Goal: Information Seeking & Learning: Find specific page/section

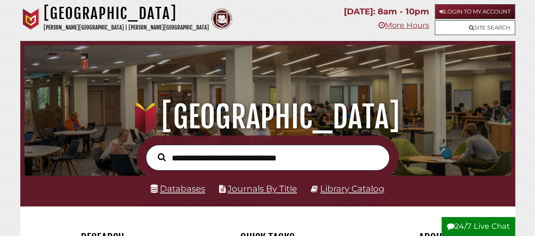
scroll to position [161, 482]
click at [113, 149] on div at bounding box center [267, 158] width 494 height 44
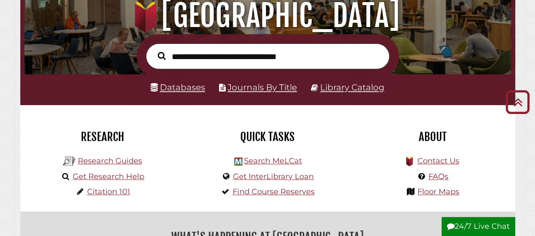
scroll to position [85, 0]
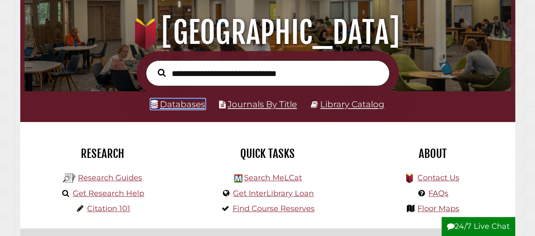
click at [180, 109] on link "Databases" at bounding box center [177, 104] width 55 height 11
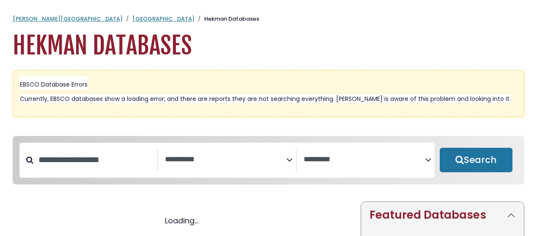
select select "Database Subject Filter"
select select "Database Vendors Filter"
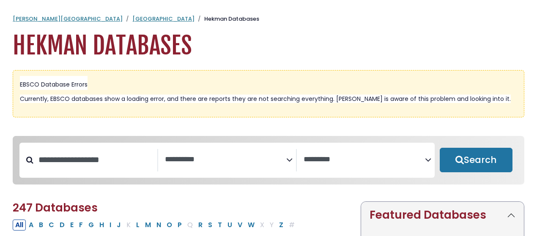
select select "Database Subject Filter"
select select "Database Vendors Filter"
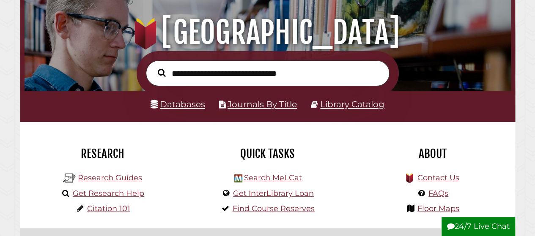
scroll to position [161, 482]
type input "**********"
click at [159, 72] on icon "Search" at bounding box center [162, 72] width 8 height 8
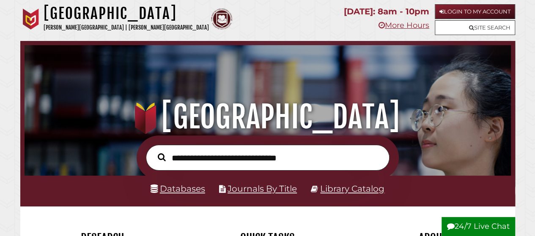
scroll to position [161, 482]
click at [187, 192] on link "Databases" at bounding box center [177, 188] width 55 height 11
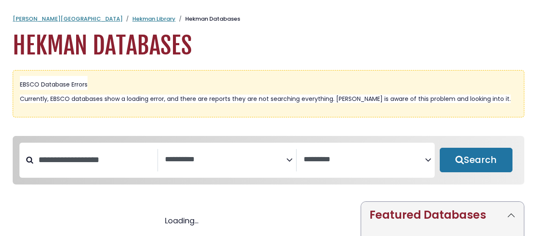
select select "Database Subject Filter"
select select "Database Vendors Filter"
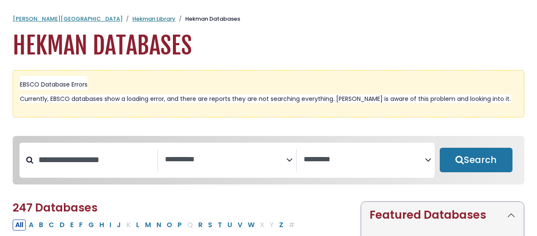
select select "Database Subject Filter"
select select "Database Vendors Filter"
click at [289, 160] on icon "Search filters" at bounding box center [289, 159] width 6 height 13
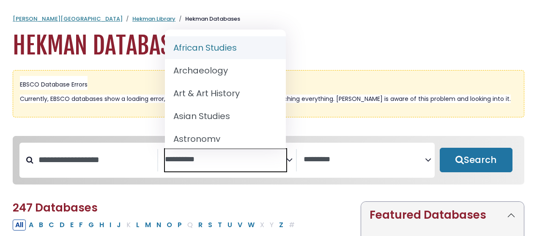
click at [295, 196] on div "**********" at bounding box center [268, 167] width 521 height 62
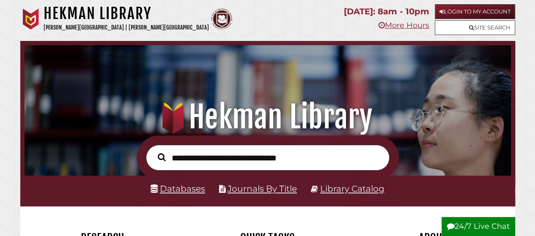
scroll to position [161, 482]
click at [219, 158] on input "text" at bounding box center [267, 158] width 243 height 26
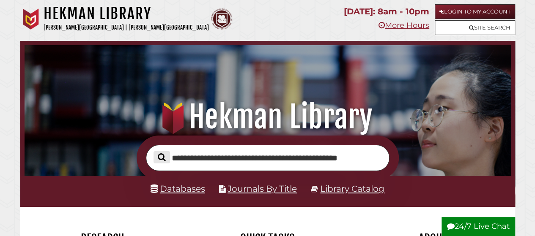
type input "**********"
click at [161, 158] on icon "Search" at bounding box center [162, 157] width 8 height 8
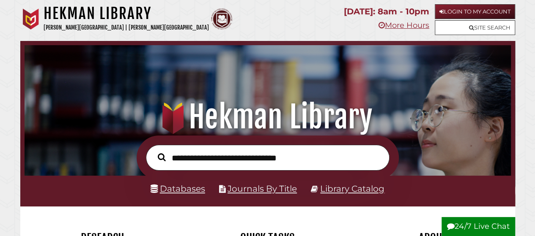
scroll to position [161, 482]
click at [197, 156] on input "text" at bounding box center [267, 158] width 243 height 26
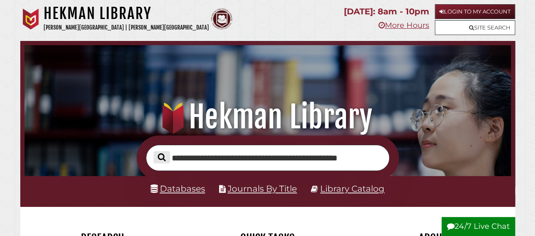
type input "**********"
click at [169, 160] on button "Search" at bounding box center [161, 157] width 16 height 12
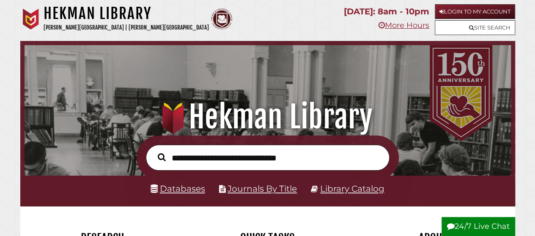
scroll to position [161, 482]
click at [214, 154] on input "text" at bounding box center [267, 158] width 243 height 26
type input "**********"
click at [161, 158] on icon "Search" at bounding box center [162, 157] width 8 height 8
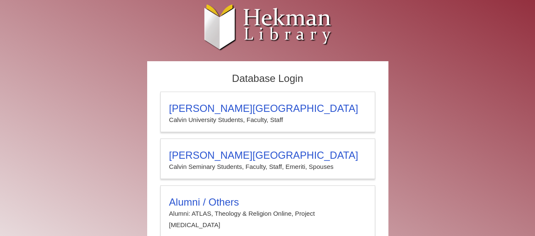
type input "**********"
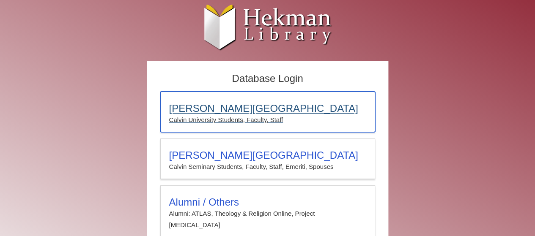
click at [203, 106] on h3 "[PERSON_NAME][GEOGRAPHIC_DATA]" at bounding box center [267, 109] width 197 height 12
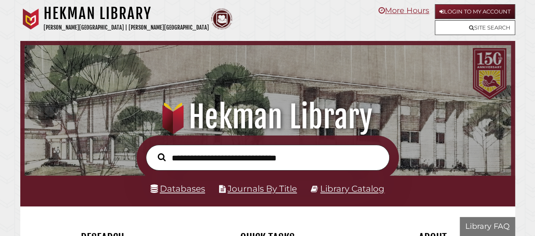
scroll to position [161, 482]
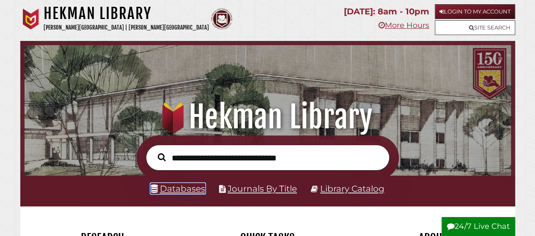
click at [188, 191] on link "Databases" at bounding box center [177, 188] width 55 height 11
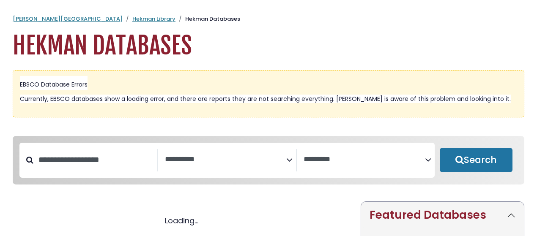
select select "Database Subject Filter"
select select "Database Vendors Filter"
select select "Database Subject Filter"
select select "Database Vendors Filter"
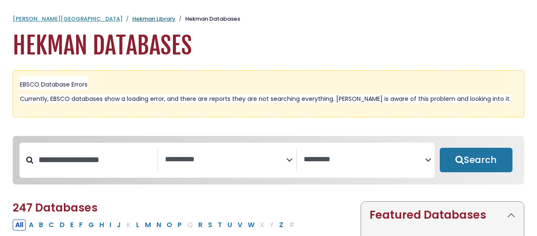
click at [132, 20] on link "Hekman Library" at bounding box center [153, 19] width 43 height 8
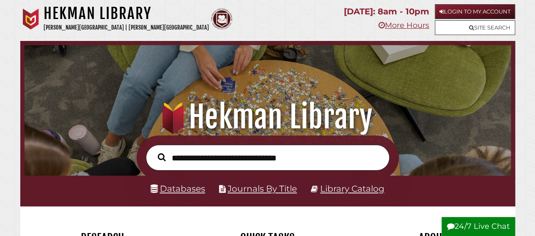
scroll to position [161, 482]
click at [250, 187] on link "Journals By Title" at bounding box center [261, 188] width 69 height 11
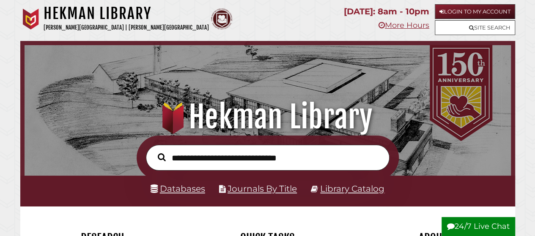
scroll to position [161, 482]
click at [459, 11] on link "Login to My Account" at bounding box center [474, 11] width 80 height 15
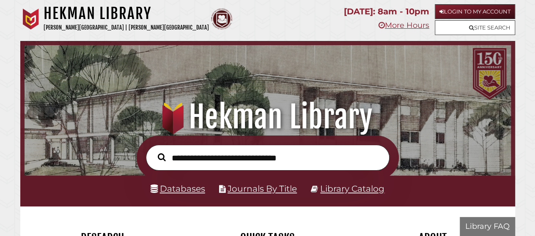
scroll to position [161, 482]
click at [197, 155] on input "text" at bounding box center [267, 158] width 243 height 26
type input "**********"
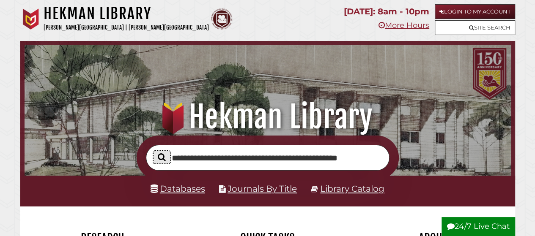
click at [163, 156] on icon "Search" at bounding box center [162, 157] width 8 height 8
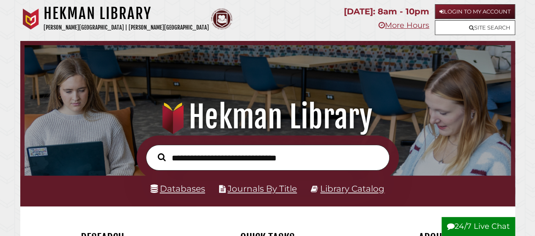
scroll to position [161, 482]
click at [201, 164] on input "text" at bounding box center [267, 158] width 243 height 26
type input "**********"
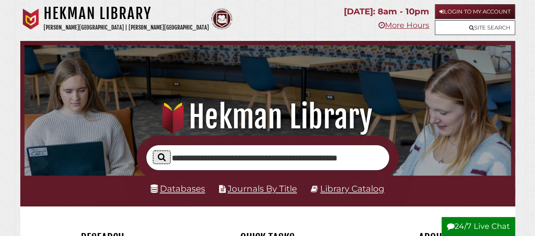
click at [160, 158] on icon "Search" at bounding box center [162, 157] width 8 height 8
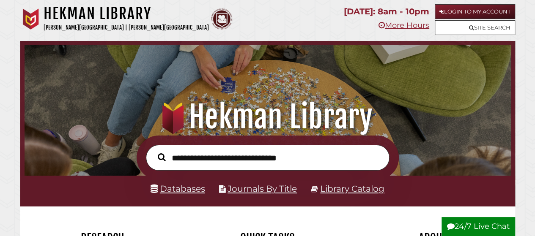
scroll to position [161, 482]
click at [450, 8] on link "Login to My Account" at bounding box center [474, 11] width 80 height 15
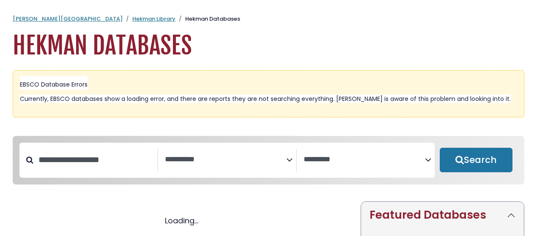
select select "Database Subject Filter"
select select "Database Vendors Filter"
select select "Database Subject Filter"
select select "Database Vendors Filter"
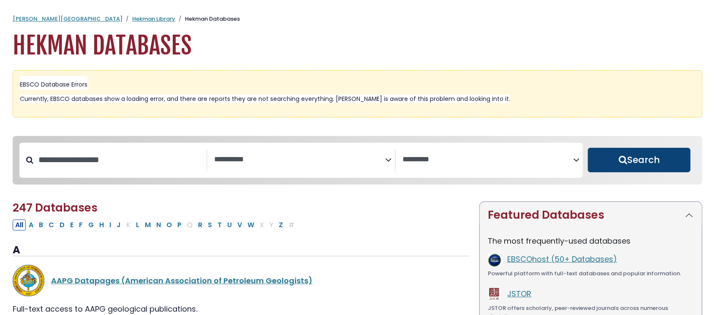
click at [536, 165] on button "Search" at bounding box center [639, 160] width 103 height 25
select select "Database Subject Filter"
select select "Database Vendors Filter"
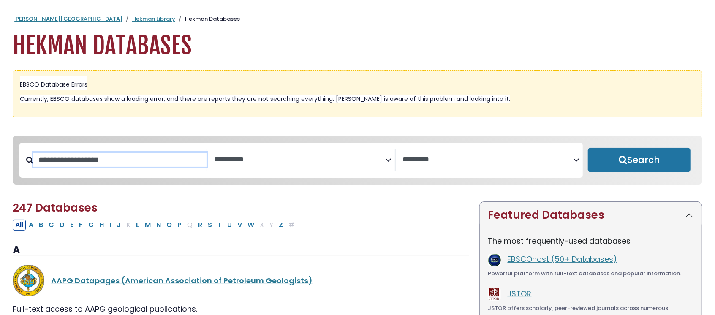
click at [164, 165] on input "Search database by title or keyword" at bounding box center [119, 160] width 173 height 14
type input "**********"
click at [536, 148] on button "Search" at bounding box center [639, 160] width 103 height 25
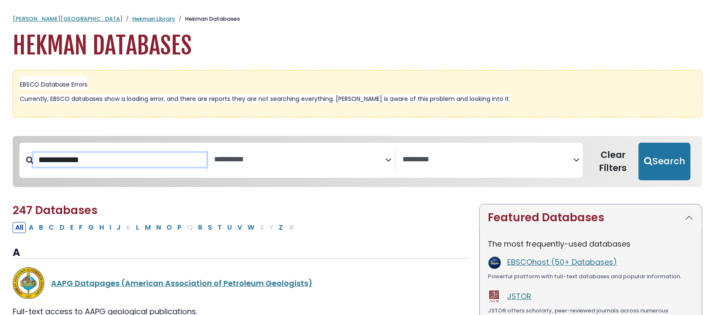
select select "Database Subject Filter"
select select "Database Vendors Filter"
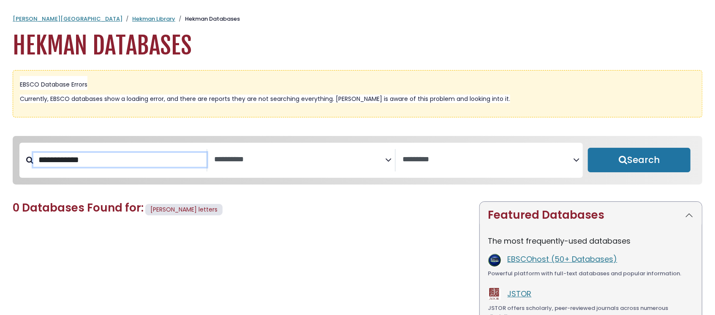
select select "Database Subject Filter"
select select "Database Vendors Filter"
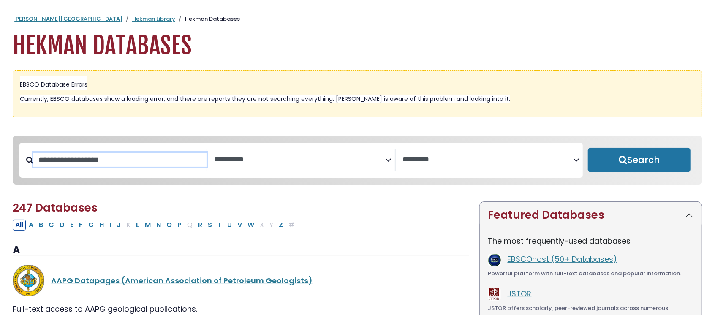
select select "Database Subject Filter"
select select "Database Vendors Filter"
select select "Database Subject Filter"
select select "Database Vendors Filter"
